Goal: Transaction & Acquisition: Book appointment/travel/reservation

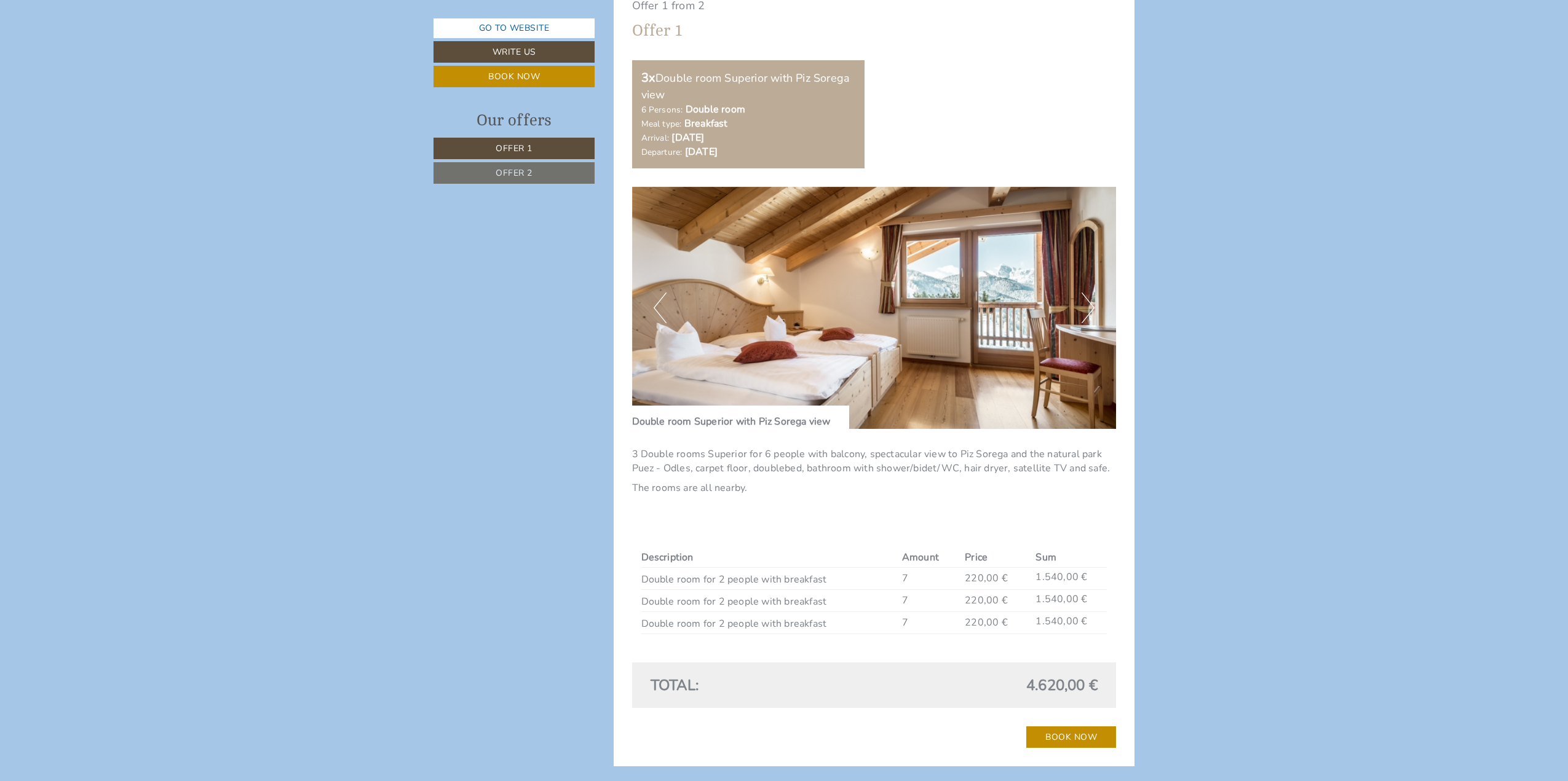
scroll to position [1106, 0]
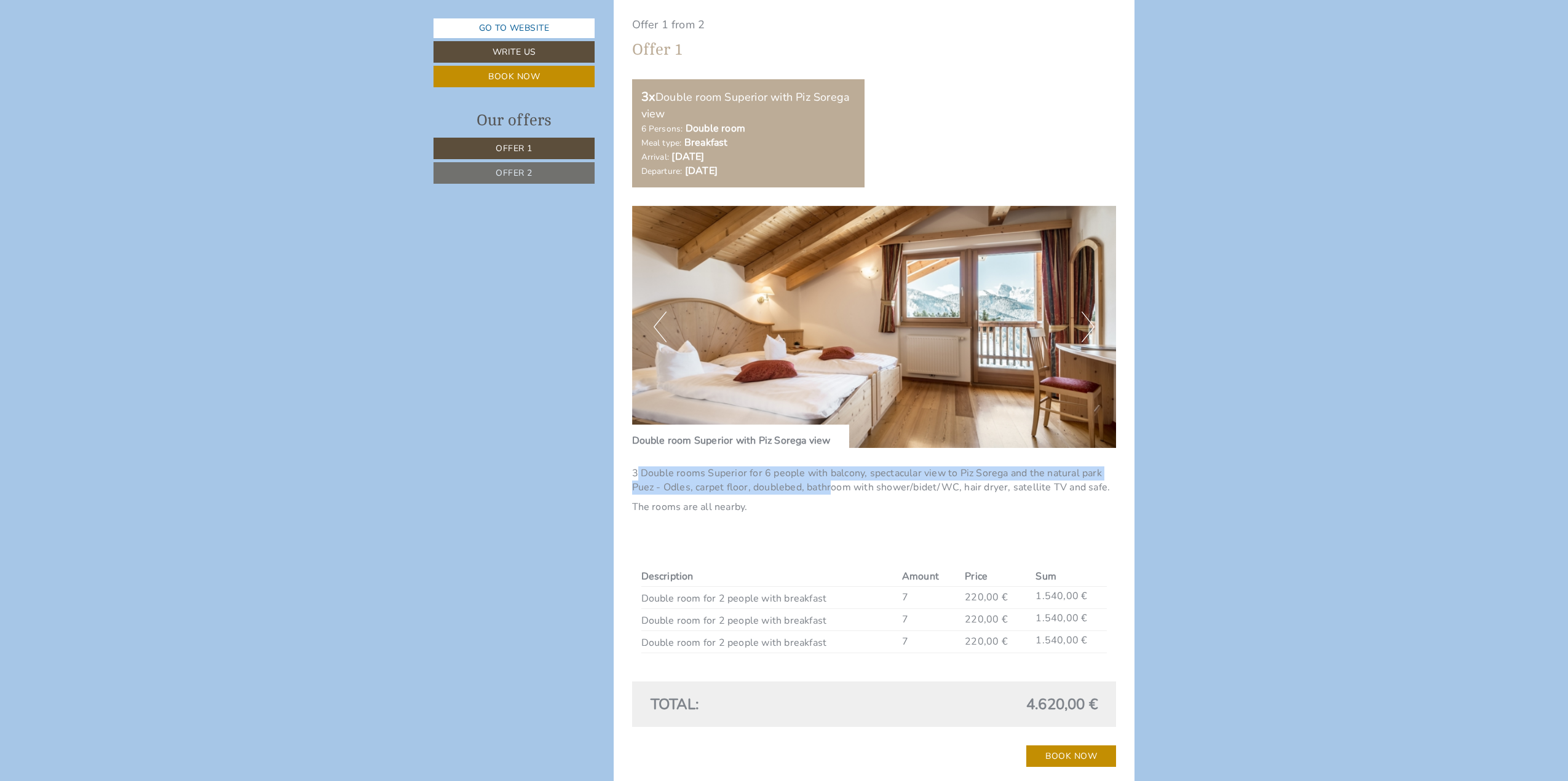
drag, startPoint x: 636, startPoint y: 472, endPoint x: 829, endPoint y: 493, distance: 194.1
click at [829, 493] on p "3 Double rooms Superior for 6 people with balcony, spectacular view to Piz Sore…" at bounding box center [874, 481] width 484 height 28
click at [774, 472] on p "3 Double rooms Superior for 6 people with balcony, spectacular view to Piz Sore…" at bounding box center [874, 481] width 484 height 28
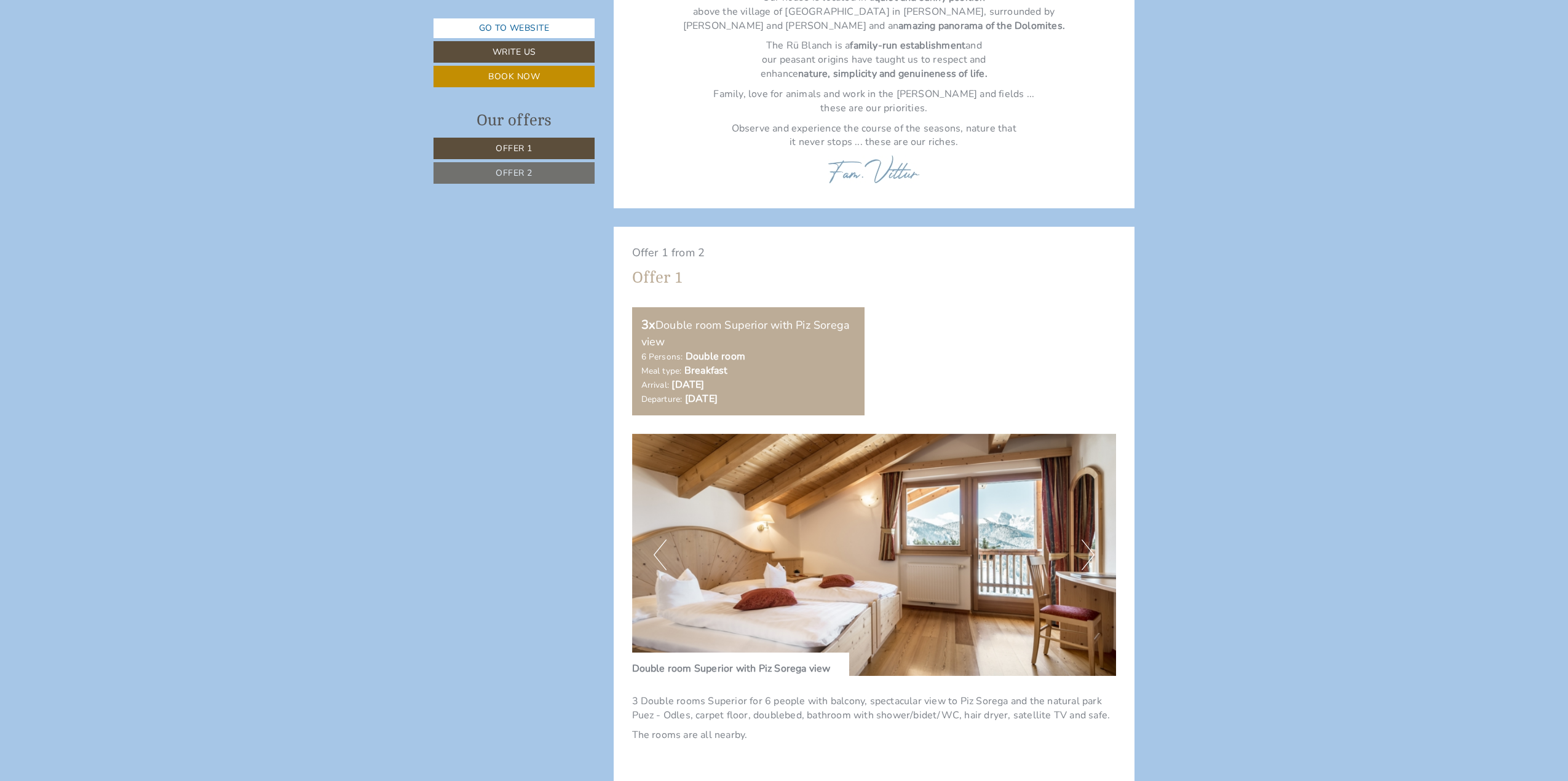
scroll to position [860, 0]
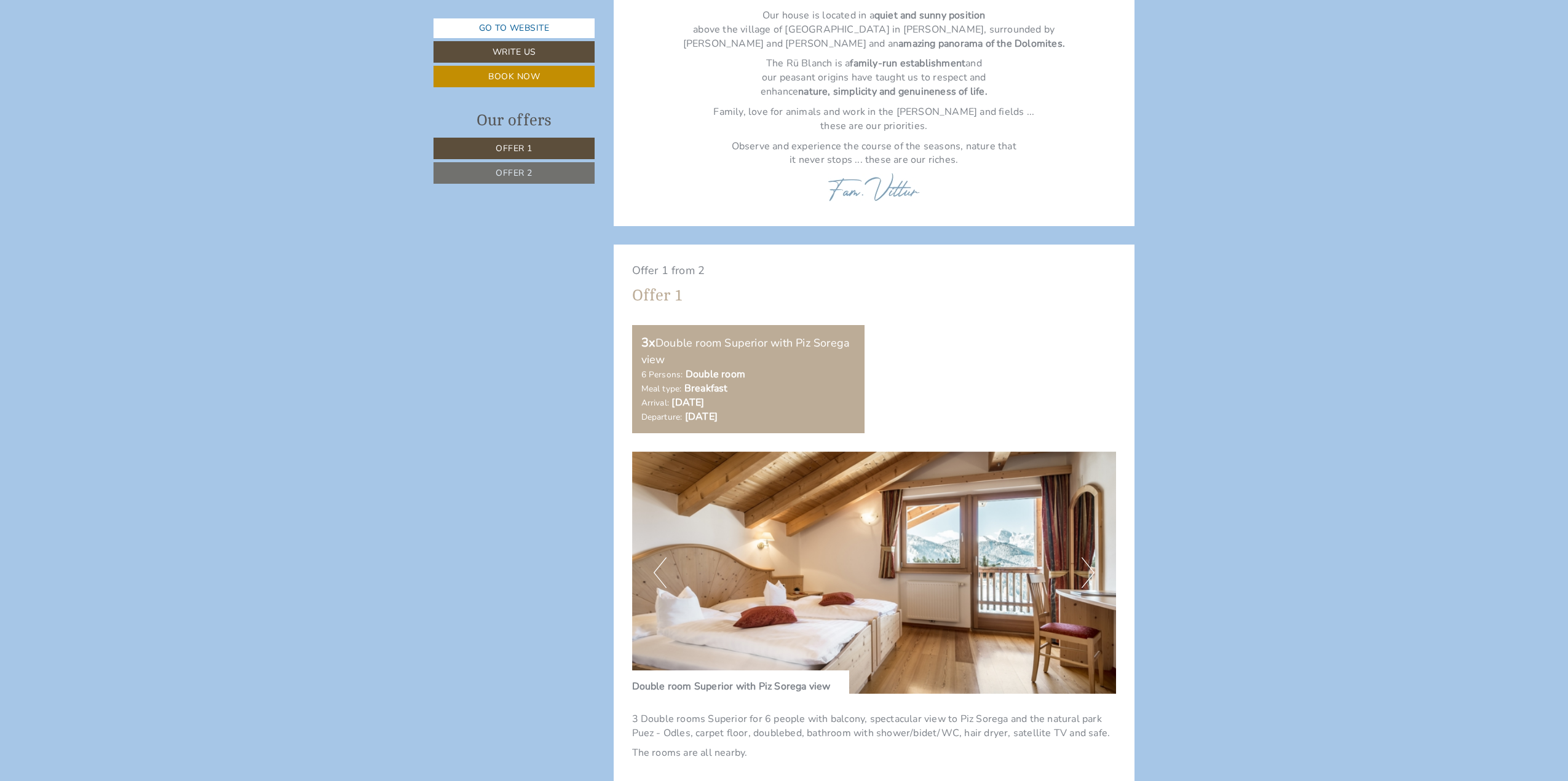
drag, startPoint x: 683, startPoint y: 339, endPoint x: 754, endPoint y: 412, distance: 101.8
click at [754, 412] on div "3x Double room Superior with Piz Sorega view 6 Persons: Double room Meal type: …" at bounding box center [748, 379] width 233 height 108
click at [697, 383] on b "Breakfast" at bounding box center [706, 388] width 44 height 13
click at [1014, 350] on div "3x Double room Superior with Piz Sorega view 6 Persons: Double room Meal type: …" at bounding box center [875, 379] width 503 height 108
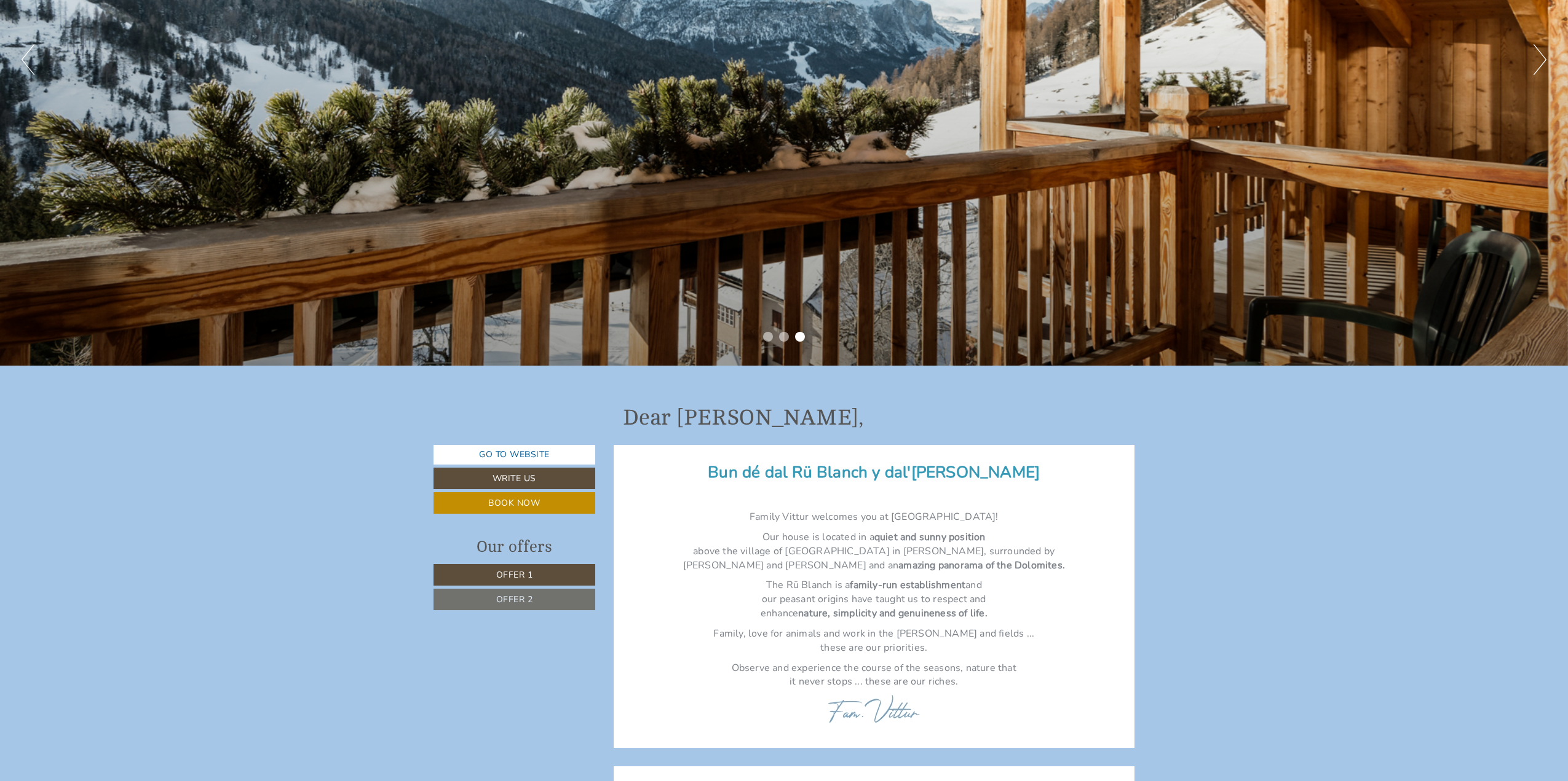
scroll to position [369, 0]
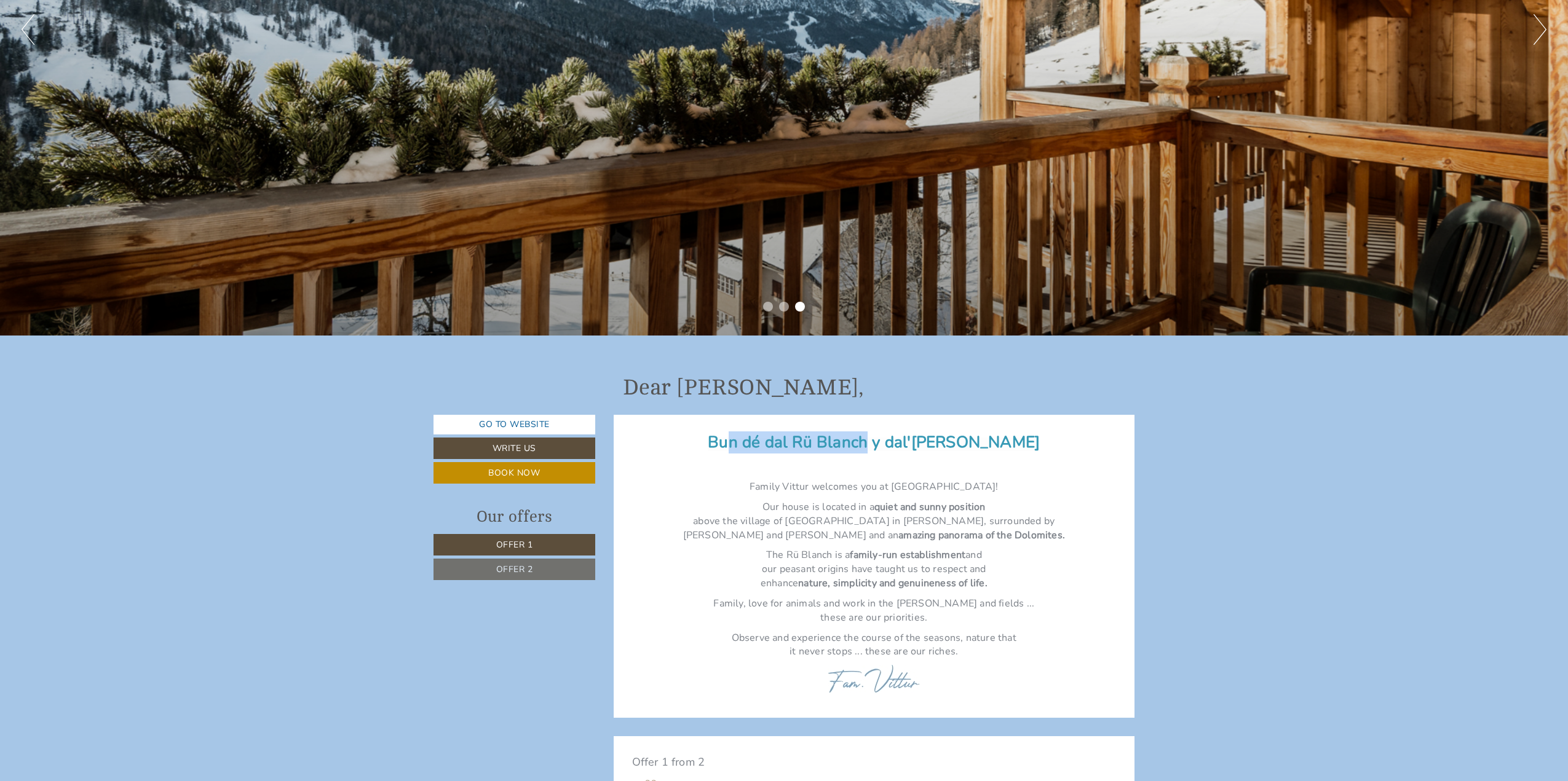
drag, startPoint x: 889, startPoint y: 444, endPoint x: 754, endPoint y: 440, distance: 135.1
click at [754, 440] on span "Bun dé dal Rü Blanch y dal'[PERSON_NAME]" at bounding box center [873, 442] width 332 height 21
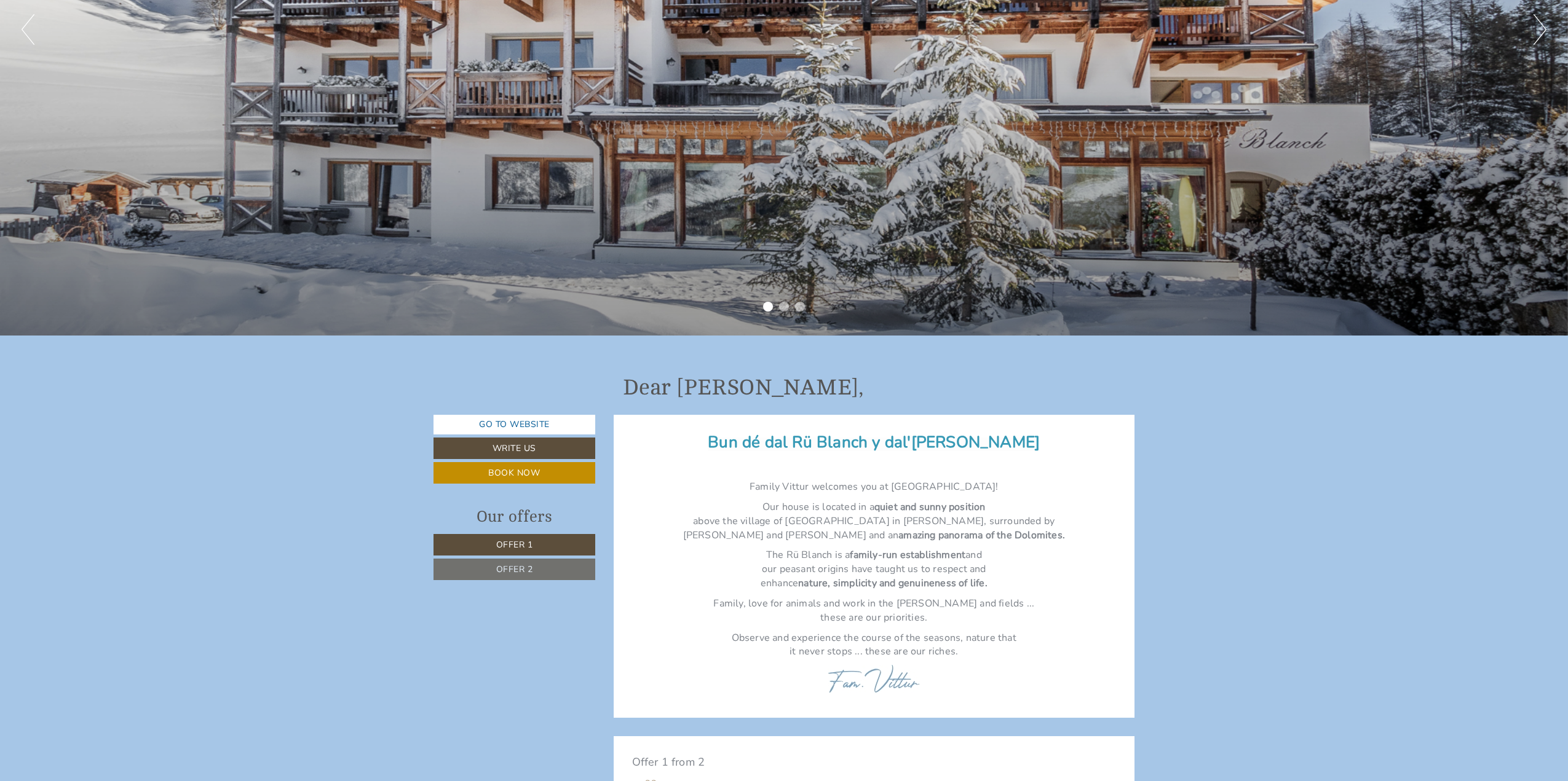
click at [897, 442] on span "Bun dé dal Rü Blanch y dal'[PERSON_NAME]" at bounding box center [873, 442] width 332 height 21
drag, startPoint x: 1026, startPoint y: 439, endPoint x: 740, endPoint y: 432, distance: 286.1
click at [740, 433] on p "Bun dé dal Rü Blanch y dal'[PERSON_NAME]" at bounding box center [874, 443] width 484 height 20
copy span "Bun dé dal Rü Blanch y dal'[PERSON_NAME]"
